Goal: Task Accomplishment & Management: Manage account settings

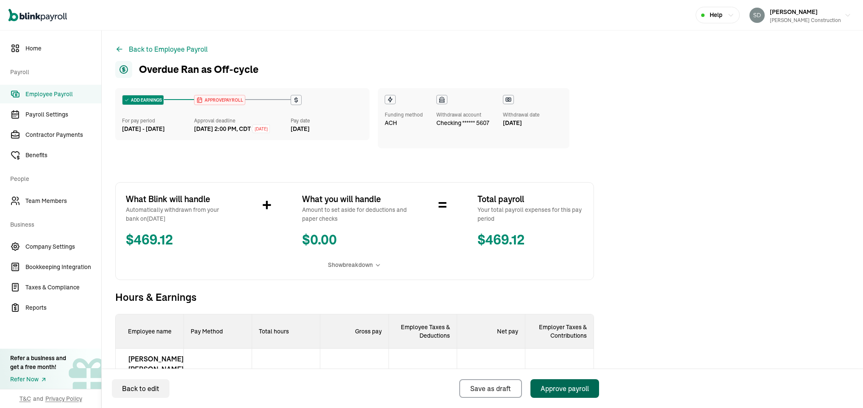
scroll to position [122, 0]
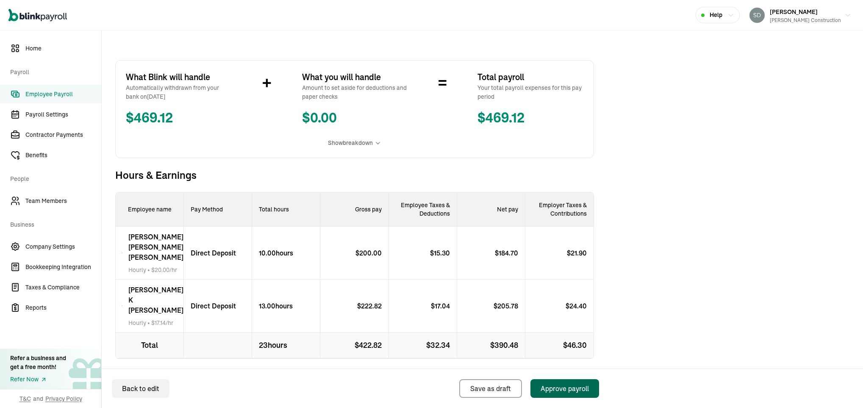
click at [561, 388] on div "Approve payroll" at bounding box center [564, 388] width 48 height 10
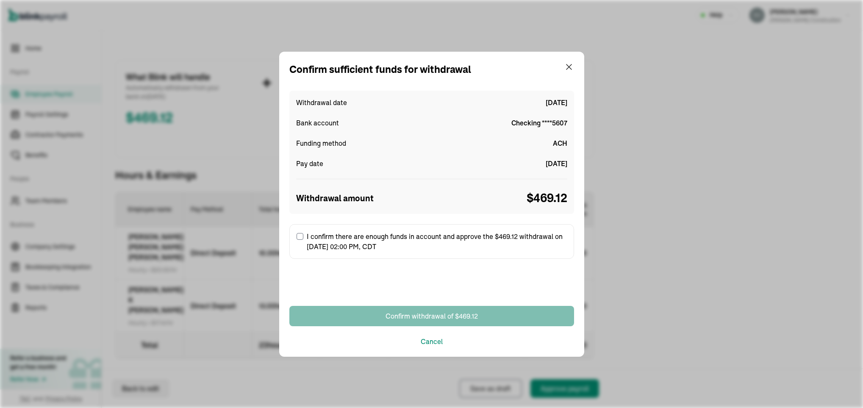
click at [299, 236] on input "I confirm there are enough funds in account and approve the $469.12 withdrawal …" at bounding box center [299, 236] width 7 height 7
checkbox input "true"
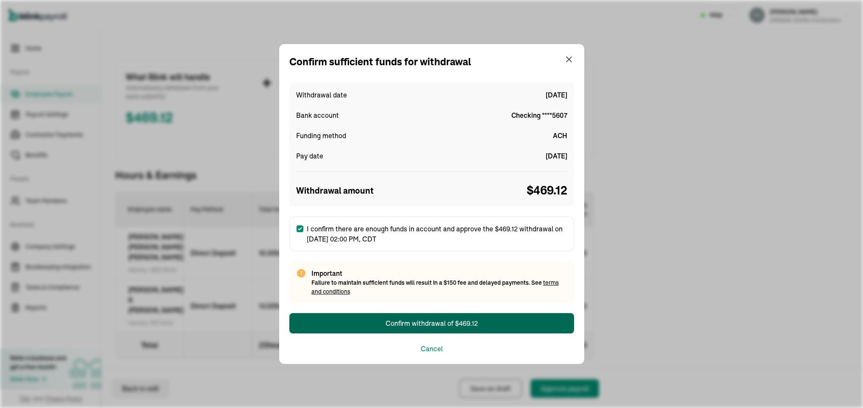
click at [408, 322] on div "Confirm withdrawal of $469.12" at bounding box center [431, 323] width 92 height 10
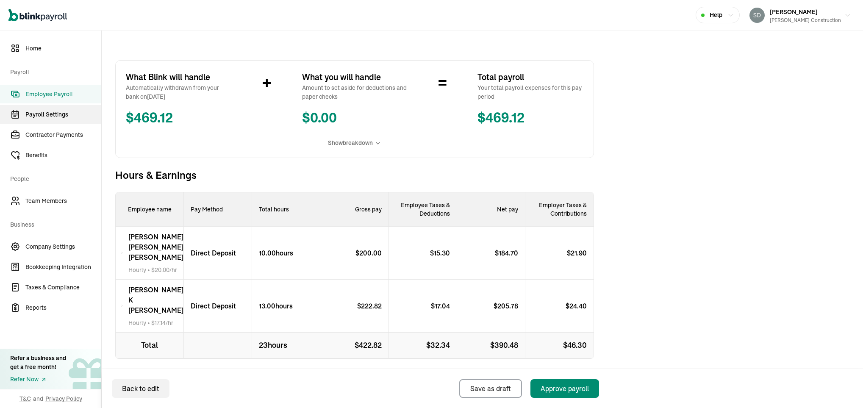
click at [64, 111] on span "Payroll Settings" at bounding box center [63, 114] width 76 height 9
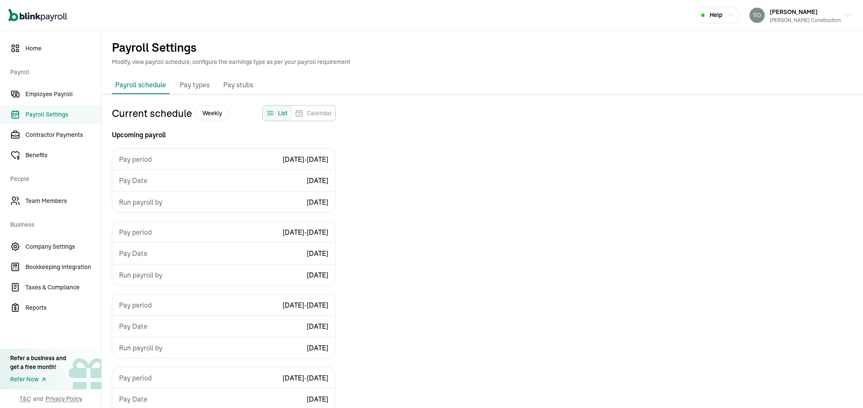
scroll to position [65, 0]
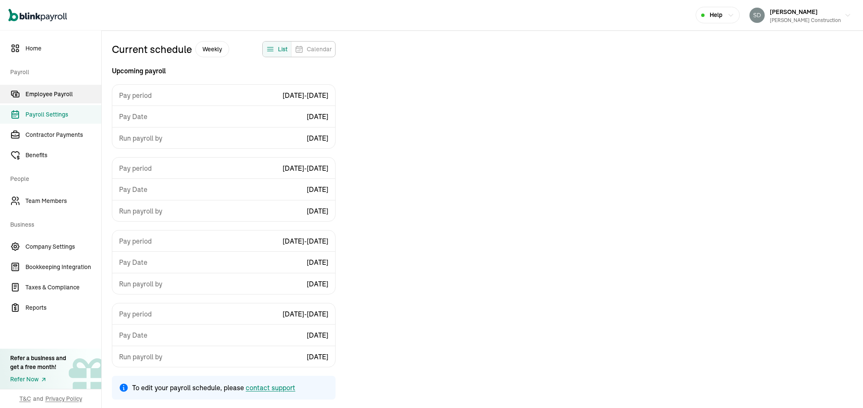
click at [39, 93] on span "Employee Payroll" at bounding box center [63, 94] width 76 height 9
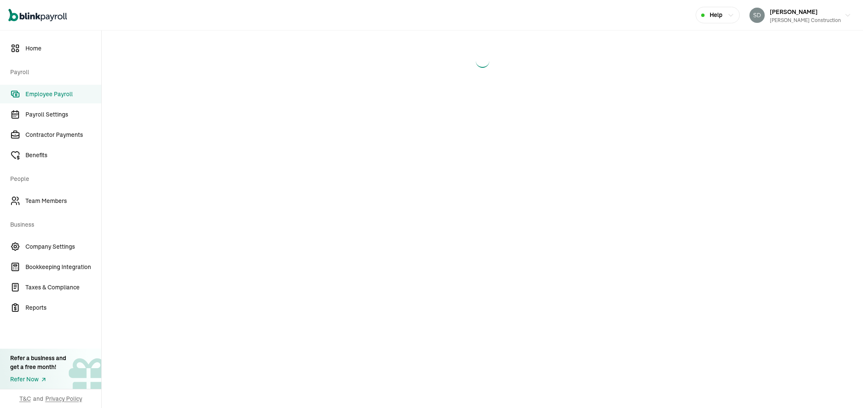
select select "direct_deposit"
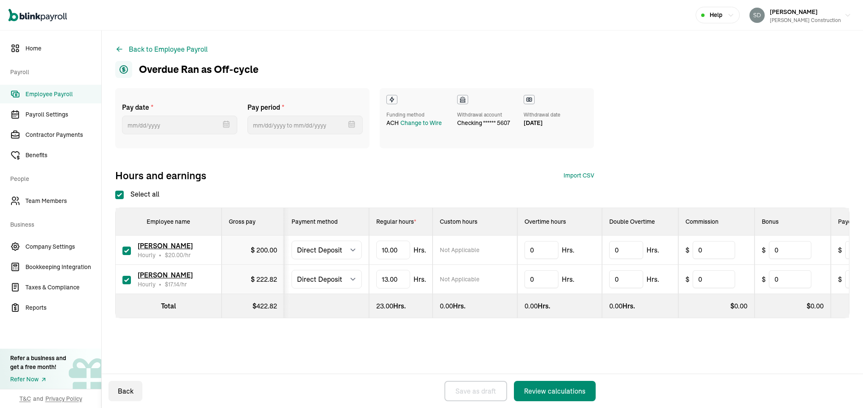
checkbox input "true"
click at [407, 122] on div "Change to Wire" at bounding box center [420, 123] width 41 height 9
select select "731"
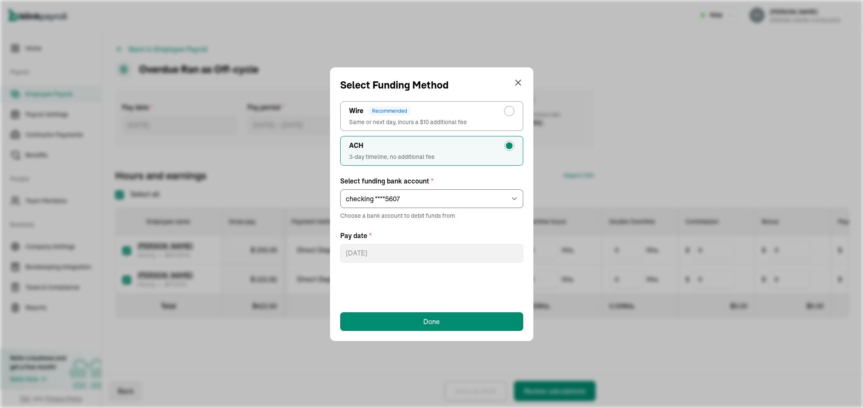
click at [414, 107] on div "Wire Recommended" at bounding box center [431, 111] width 165 height 10
click at [508, 107] on input "Wire Recommended Same or next day, incurs a $10 additional fee" at bounding box center [511, 108] width 7 height 7
radio input "true"
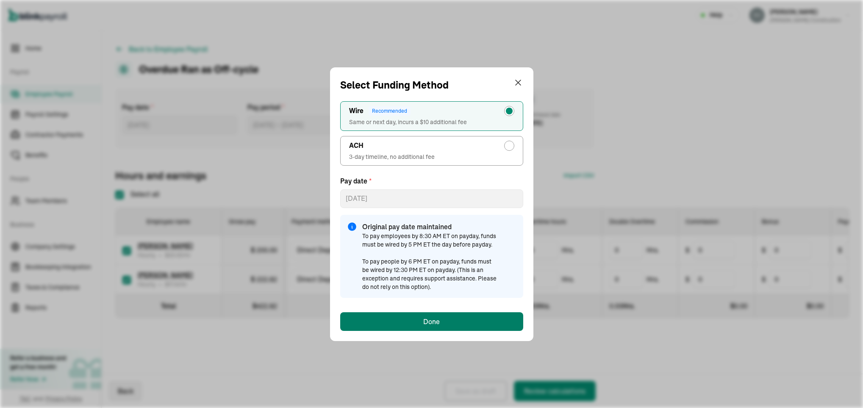
click at [427, 318] on div "Done" at bounding box center [431, 321] width 17 height 10
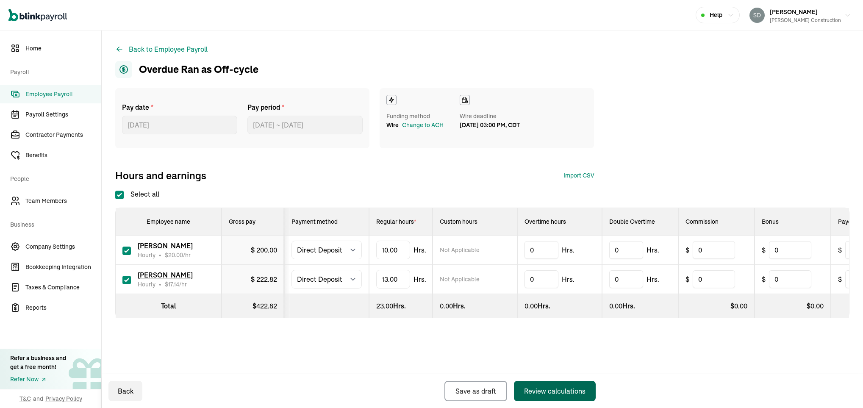
click at [556, 389] on div "Review calculations" at bounding box center [554, 391] width 61 height 10
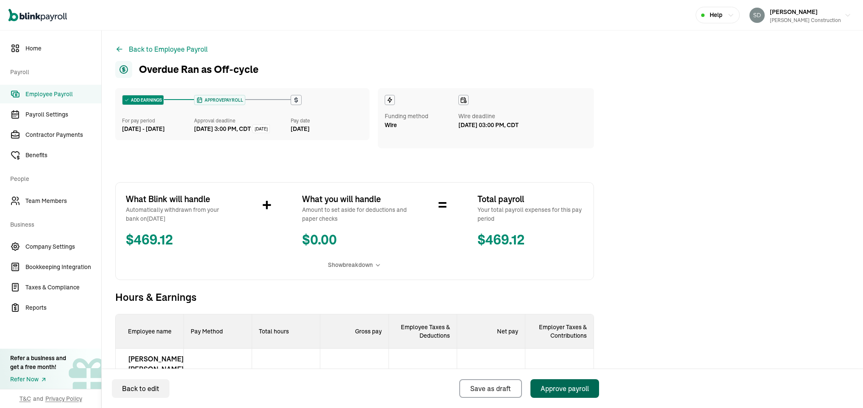
click at [556, 389] on div "Approve payroll" at bounding box center [564, 388] width 48 height 10
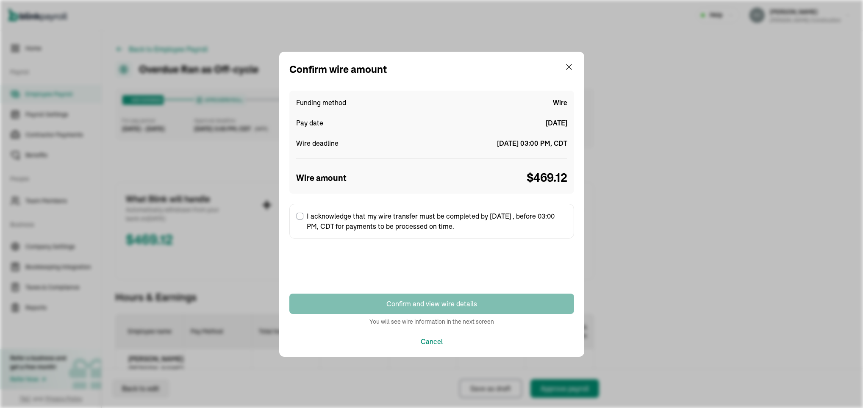
click at [301, 211] on label "I acknowledge that my wire transfer must be completed by [DATE] , before 03:00 …" at bounding box center [431, 221] width 285 height 35
click at [301, 213] on input "I acknowledge that my wire transfer must be completed by [DATE] , before 03:00 …" at bounding box center [299, 216] width 7 height 7
checkbox input "true"
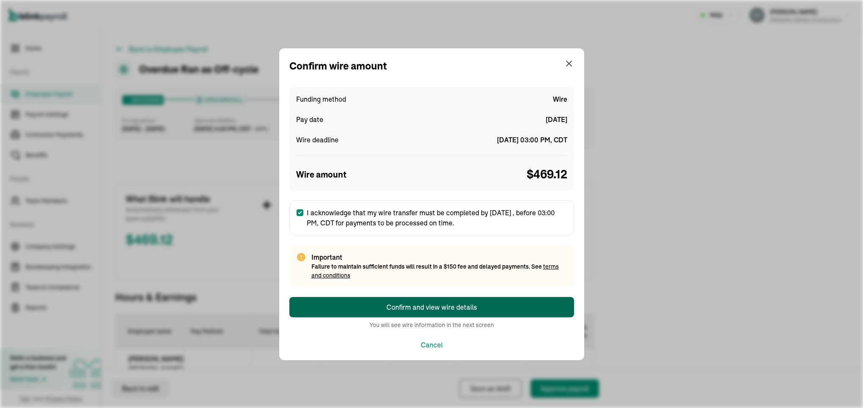
click at [401, 307] on div "Confirm and view wire details" at bounding box center [431, 307] width 91 height 10
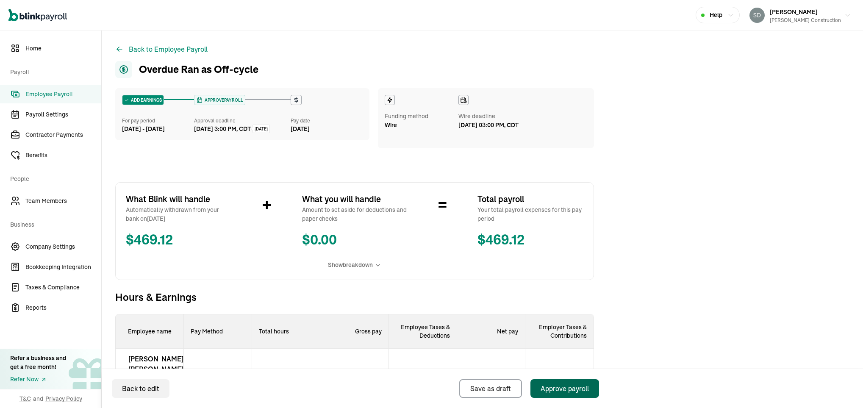
scroll to position [122, 0]
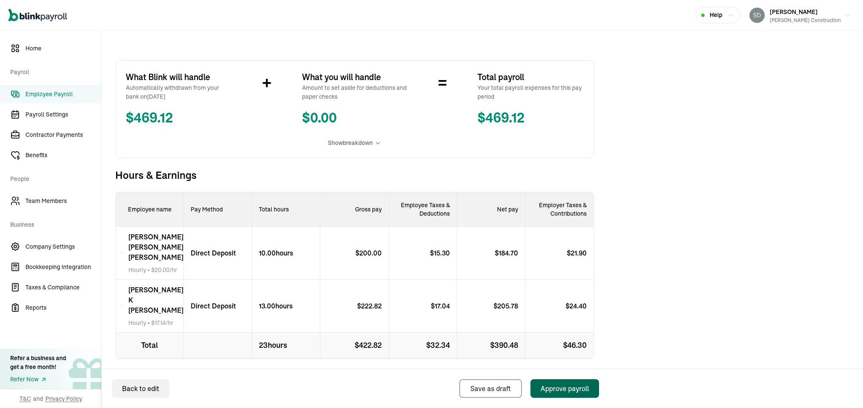
click at [559, 381] on button "Approve payroll" at bounding box center [564, 388] width 69 height 19
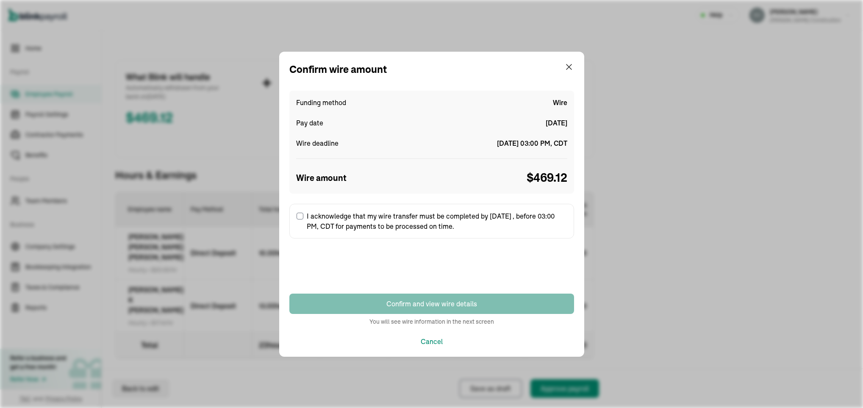
click at [393, 223] on label "I acknowledge that my wire transfer must be completed by [DATE] , before 03:00 …" at bounding box center [431, 221] width 285 height 35
click at [303, 219] on input "I acknowledge that my wire transfer must be completed by [DATE] , before 03:00 …" at bounding box center [299, 216] width 7 height 7
checkbox input "true"
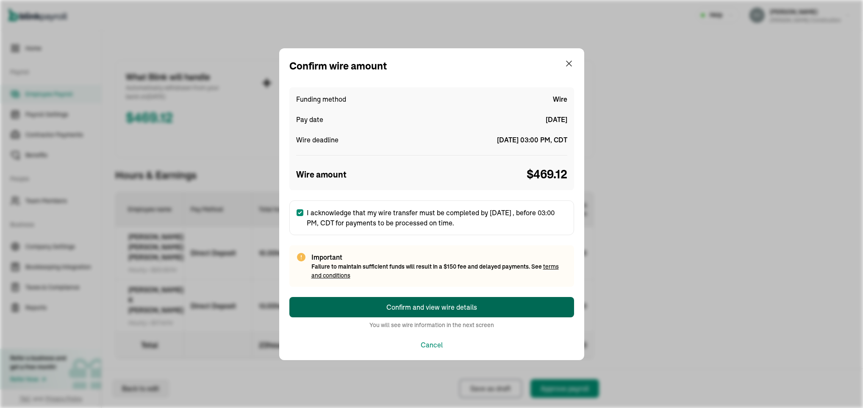
click at [423, 302] on div "Confirm and view wire details" at bounding box center [431, 307] width 91 height 10
